Goal: Task Accomplishment & Management: Manage account settings

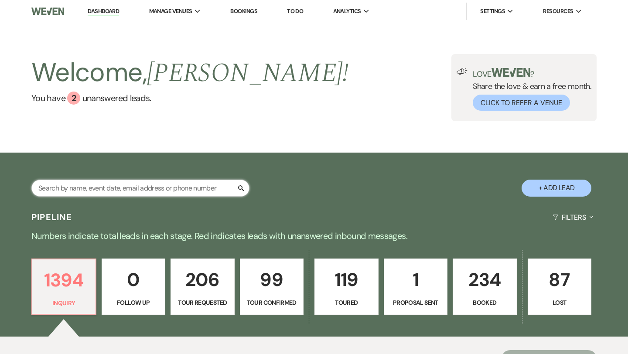
click at [167, 186] on input "text" at bounding box center [140, 188] width 218 height 17
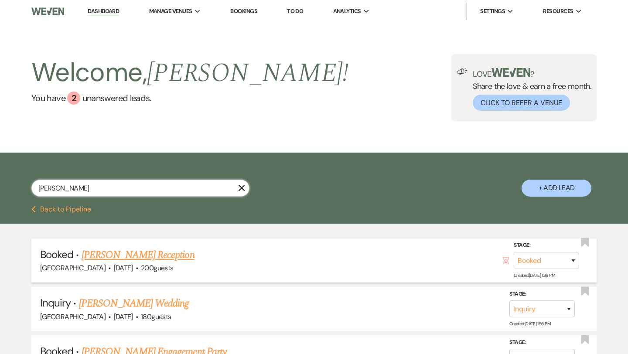
type input "[PERSON_NAME]"
click at [160, 254] on link "[PERSON_NAME] Reception" at bounding box center [138, 255] width 113 height 16
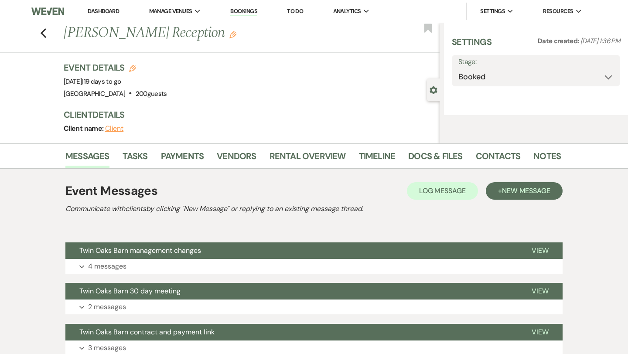
select select "20"
select select "13"
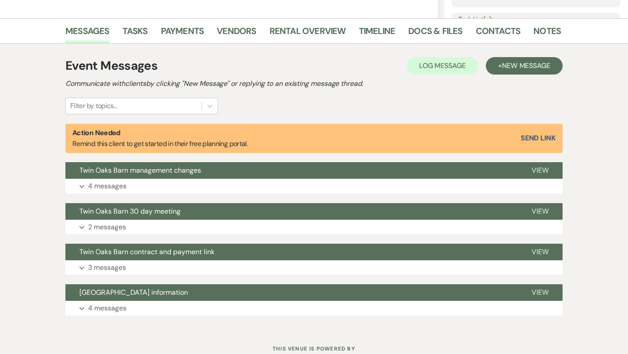
scroll to position [202, 0]
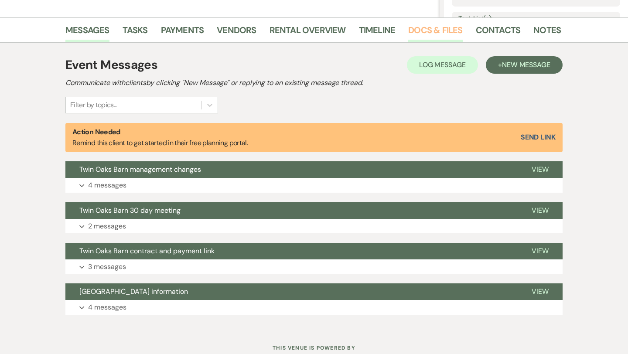
click at [430, 30] on link "Docs & Files" at bounding box center [435, 32] width 54 height 19
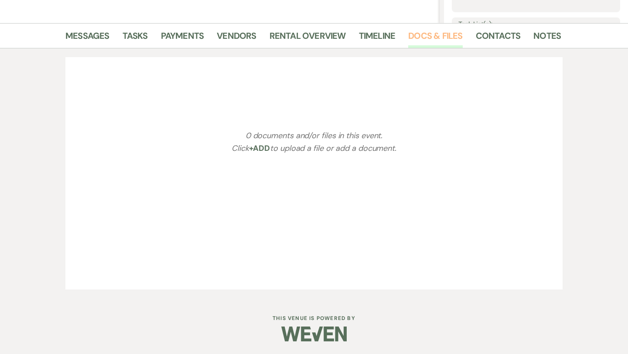
scroll to position [202, 0]
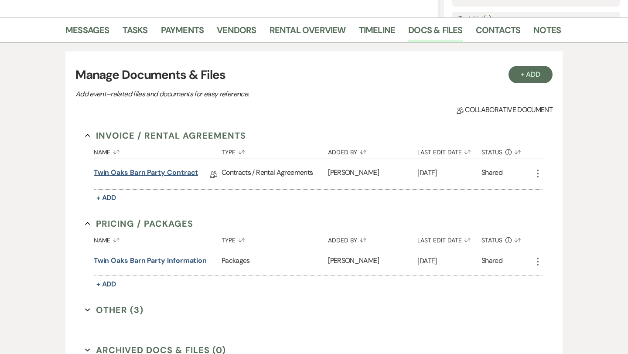
click at [155, 172] on link "Twin Oaks Barn Party contract" at bounding box center [146, 175] width 105 height 14
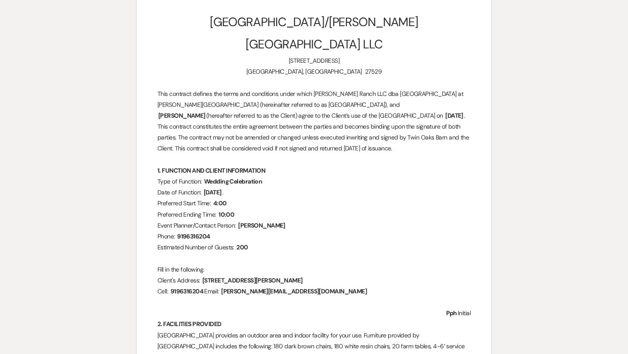
scroll to position [128, 0]
